Goal: Information Seeking & Learning: Learn about a topic

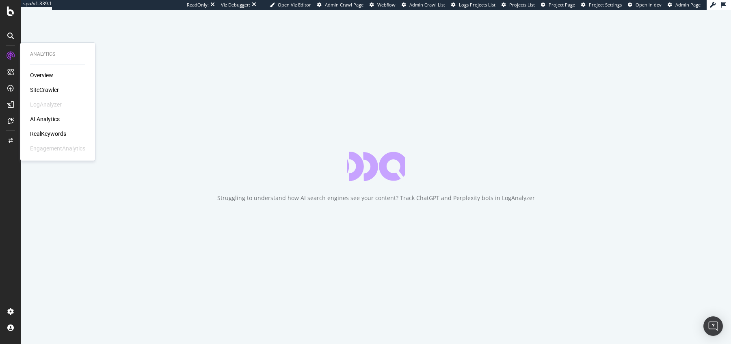
click at [45, 130] on div "RealKeywords" at bounding box center [48, 134] width 36 height 8
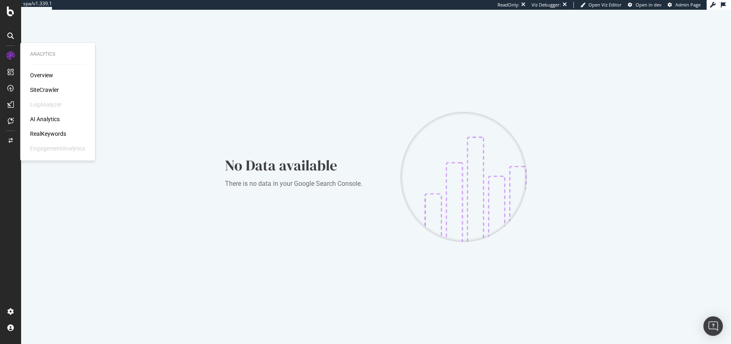
click at [42, 119] on div "AI Analytics" at bounding box center [45, 119] width 30 height 8
